Goal: Check status

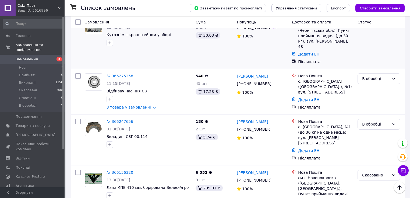
scroll to position [86, 0]
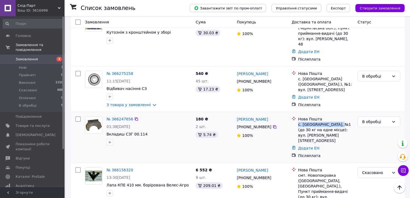
drag, startPoint x: 298, startPoint y: 114, endPoint x: 342, endPoint y: 114, distance: 43.5
click at [342, 121] on div "с. [GEOGRAPHIC_DATA], №1 (до 30 кг на одне місце): вул. [PERSON_NAME][STREET_AD…" at bounding box center [325, 131] width 55 height 21
copy div "с. [PERSON_NAME]"
click at [89, 184] on div "№ 366156320 13:30[DATE] Лапа КПЕ 410 мм. борірована Велес-Агро" at bounding box center [138, 189] width 110 height 49
click at [99, 139] on div "№ 366247656 01:38[DATE] Вкладиш СЗГ 00.114" at bounding box center [138, 137] width 110 height 46
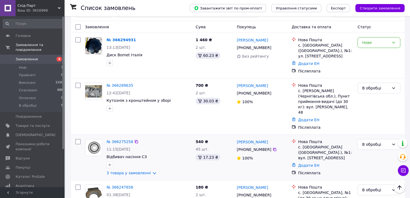
scroll to position [0, 0]
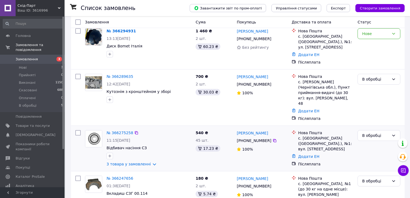
scroll to position [43, 0]
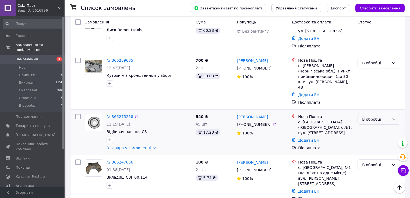
click at [363, 114] on div "В обробці" at bounding box center [378, 119] width 43 height 11
click at [367, 130] on li "Виконано" at bounding box center [378, 130] width 42 height 10
